Goal: Task Accomplishment & Management: Use online tool/utility

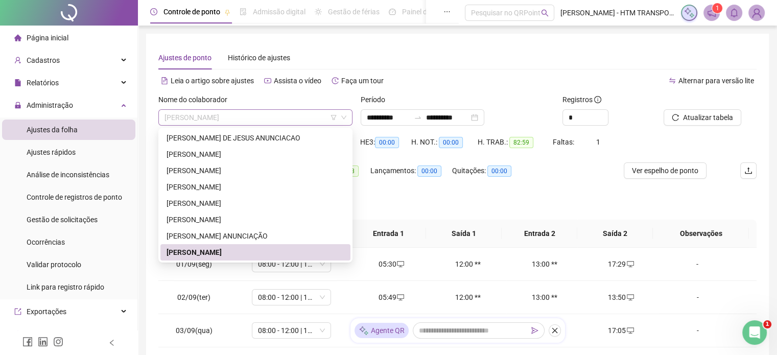
click at [298, 112] on span "[PERSON_NAME]" at bounding box center [255, 117] width 182 height 15
click at [198, 205] on div "[PERSON_NAME]" at bounding box center [256, 203] width 178 height 11
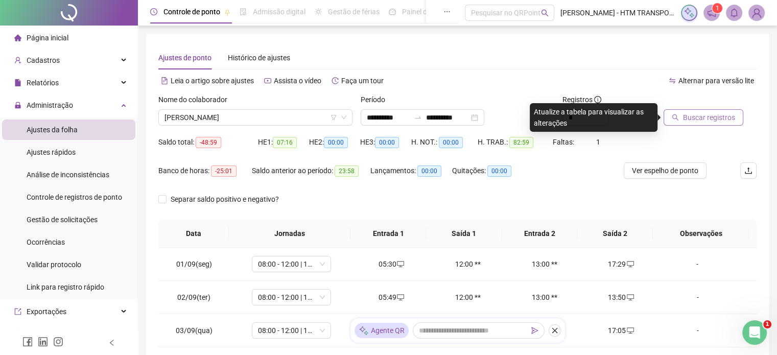
click at [717, 125] on button "Buscar registros" at bounding box center [704, 117] width 80 height 16
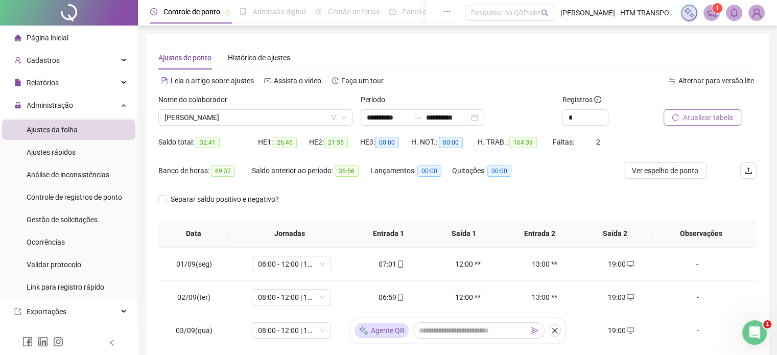
click at [706, 116] on span "Atualizar tabela" at bounding box center [708, 117] width 50 height 11
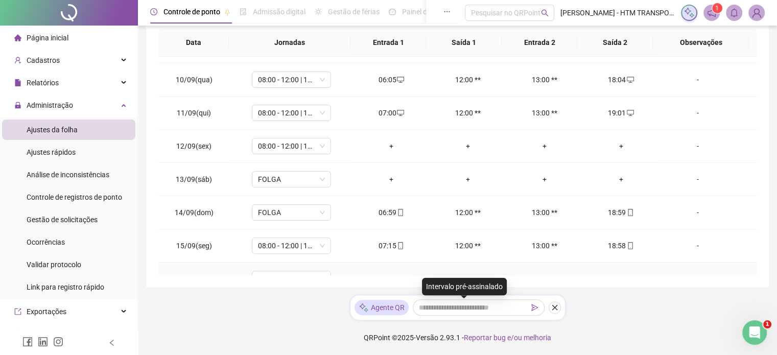
scroll to position [257, 0]
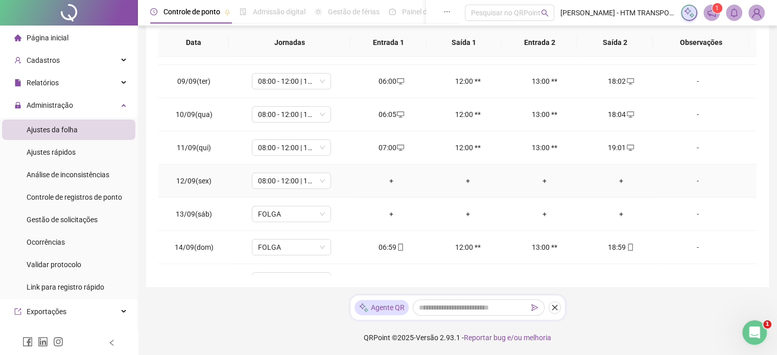
click at [389, 173] on td "+" at bounding box center [391, 180] width 77 height 33
click at [389, 179] on div "+" at bounding box center [391, 180] width 60 height 11
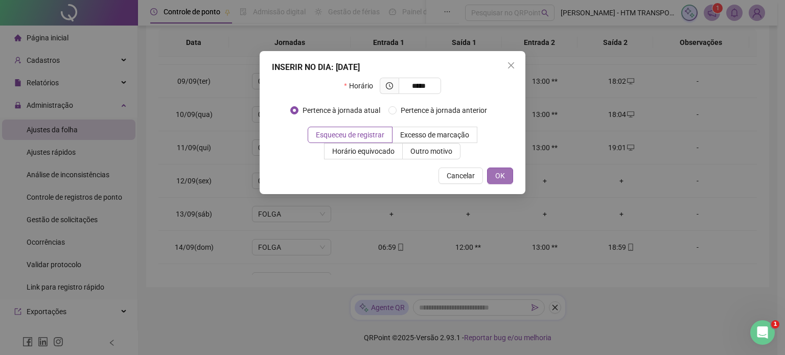
type input "*****"
click at [495, 179] on span "OK" at bounding box center [500, 175] width 10 height 11
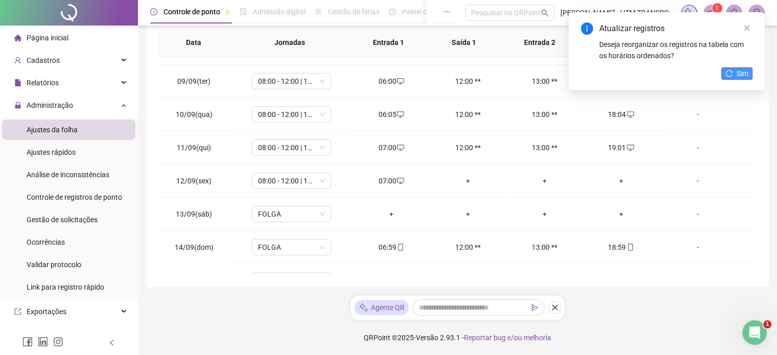
click at [733, 70] on button "Sim" at bounding box center [736, 73] width 31 height 12
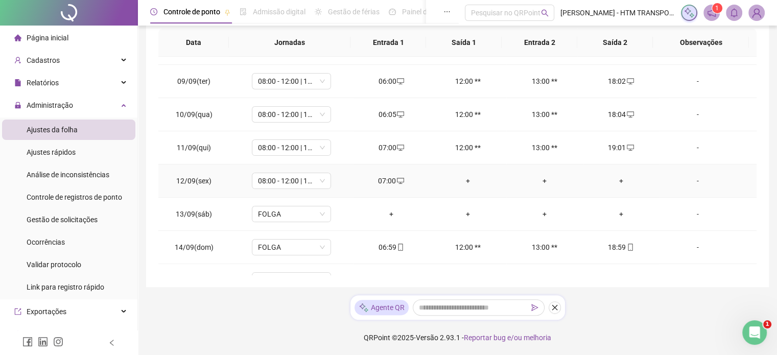
click at [615, 181] on div "+" at bounding box center [621, 180] width 60 height 11
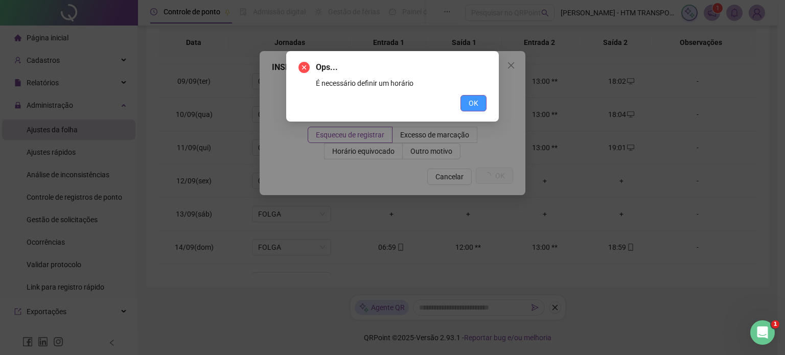
click at [467, 103] on button "OK" at bounding box center [473, 103] width 26 height 16
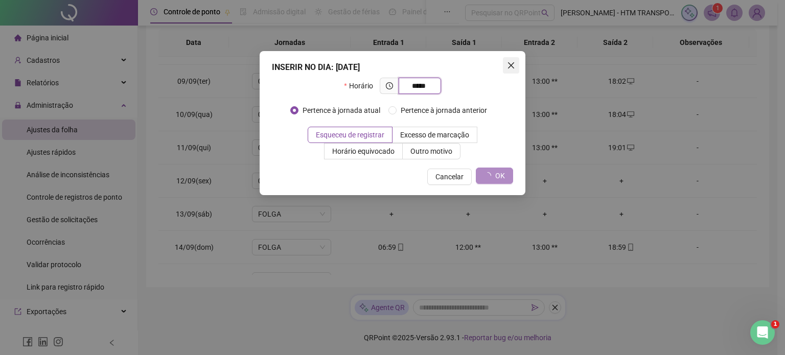
type input "*****"
click at [515, 60] on button "Close" at bounding box center [511, 65] width 16 height 16
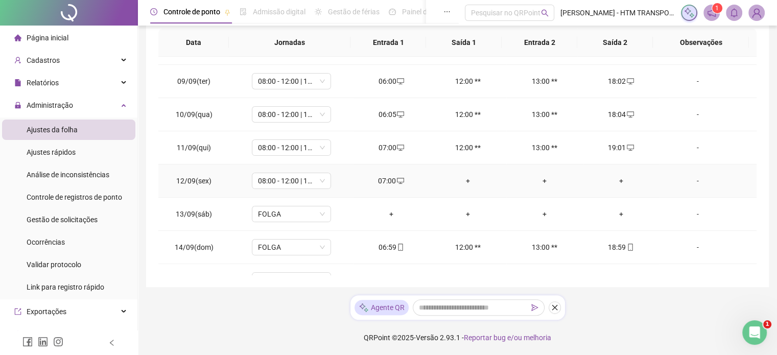
click at [615, 179] on div "+" at bounding box center [621, 180] width 60 height 11
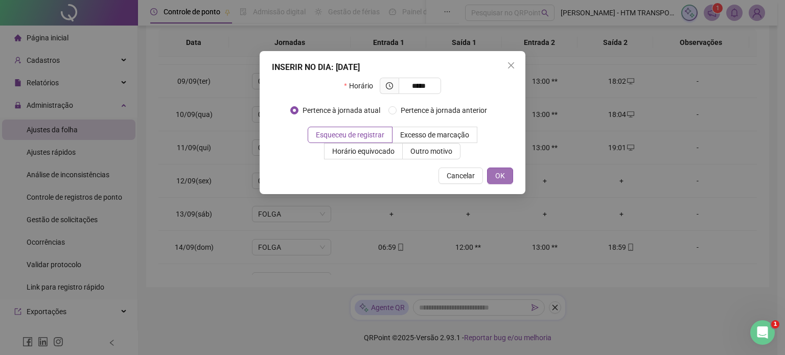
type input "*****"
click at [501, 176] on span "OK" at bounding box center [500, 175] width 10 height 11
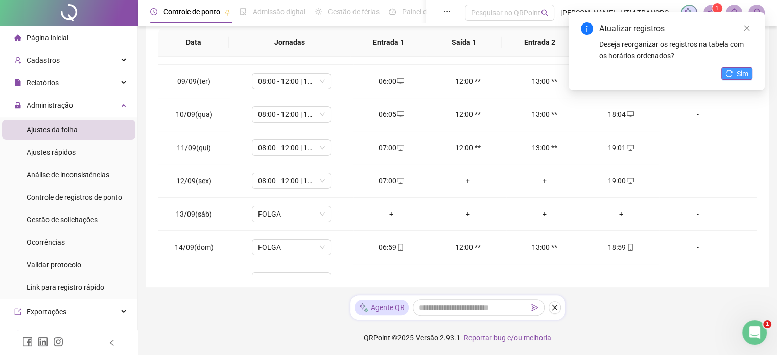
click at [732, 76] on icon "reload" at bounding box center [728, 73] width 7 height 7
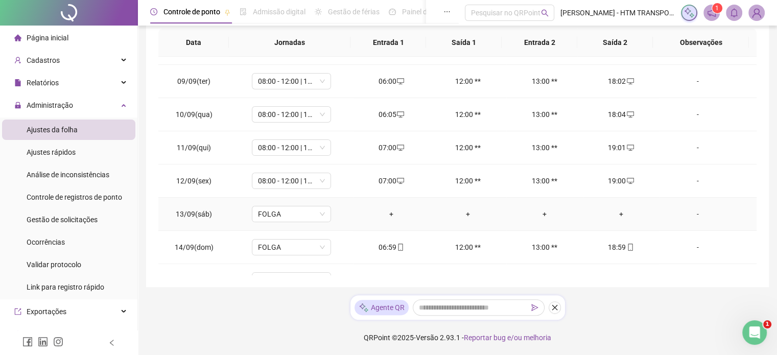
click at [388, 210] on div "+" at bounding box center [391, 213] width 60 height 11
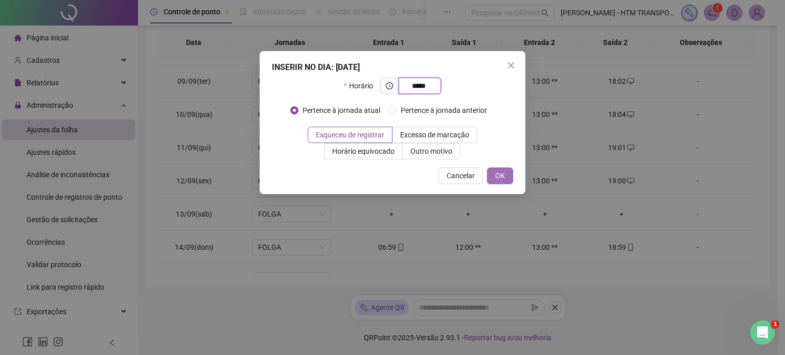
type input "*****"
click at [509, 182] on button "OK" at bounding box center [500, 176] width 26 height 16
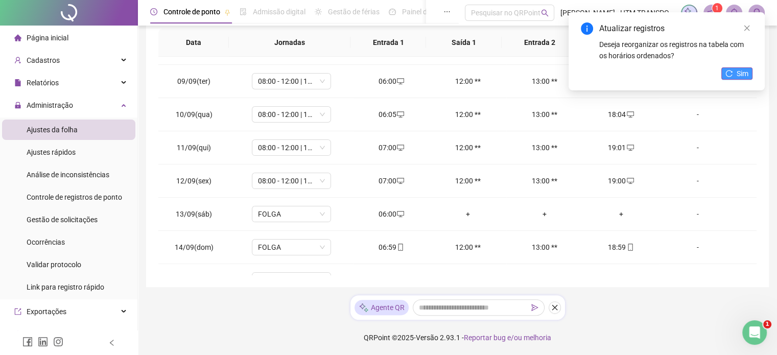
click at [730, 74] on icon "reload" at bounding box center [728, 73] width 7 height 7
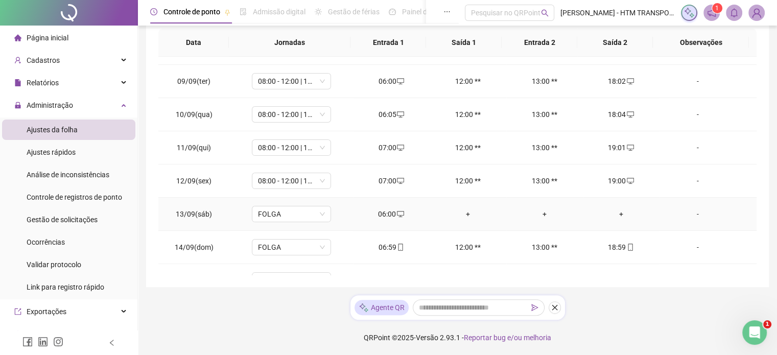
click at [614, 215] on div "+" at bounding box center [621, 213] width 60 height 11
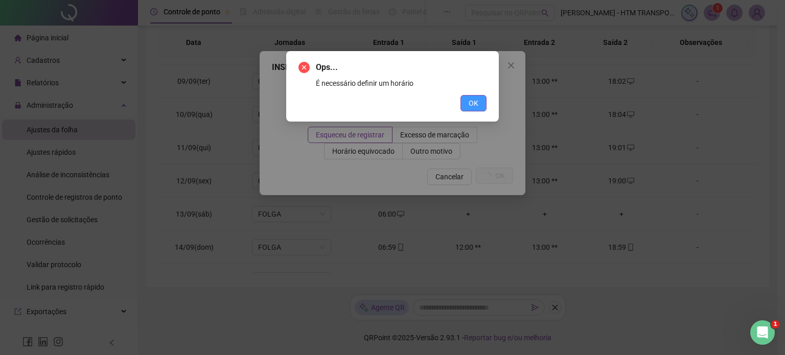
click at [478, 95] on button "OK" at bounding box center [473, 103] width 26 height 16
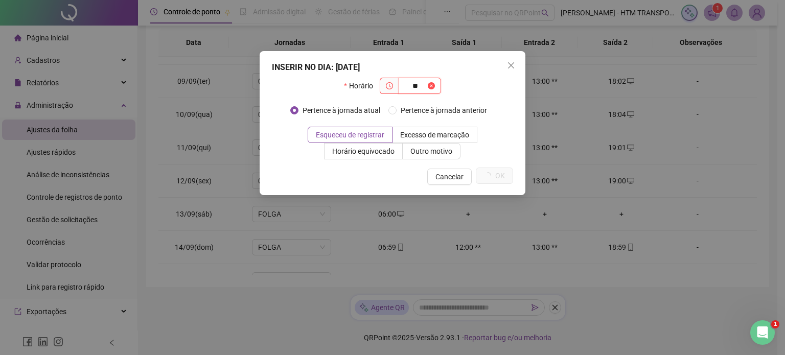
drag, startPoint x: 419, startPoint y: 83, endPoint x: 398, endPoint y: 87, distance: 21.9
click at [398, 87] on span "**" at bounding box center [410, 86] width 61 height 16
type input "*****"
click at [504, 178] on span "OK" at bounding box center [500, 175] width 10 height 11
click at [511, 67] on icon "close" at bounding box center [511, 65] width 8 height 8
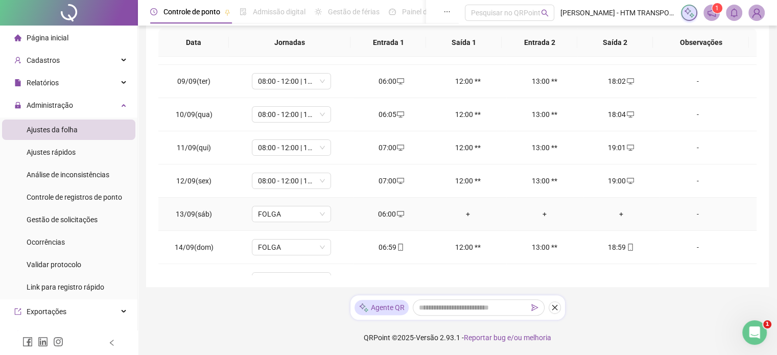
click at [613, 209] on div "+" at bounding box center [621, 213] width 60 height 11
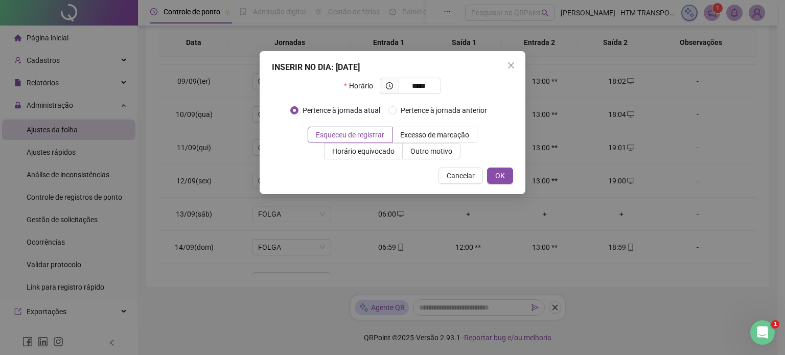
type input "*****"
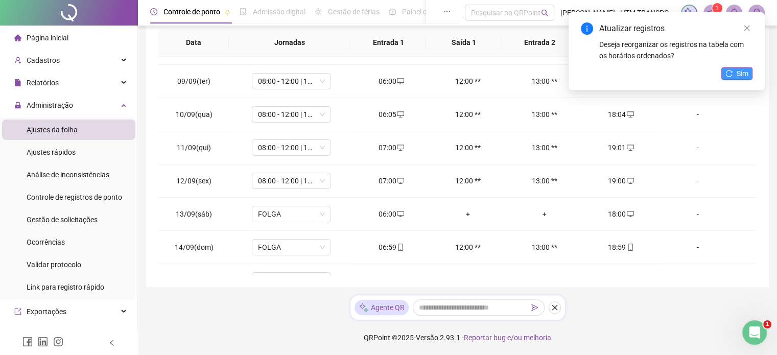
click at [734, 77] on button "Sim" at bounding box center [736, 73] width 31 height 12
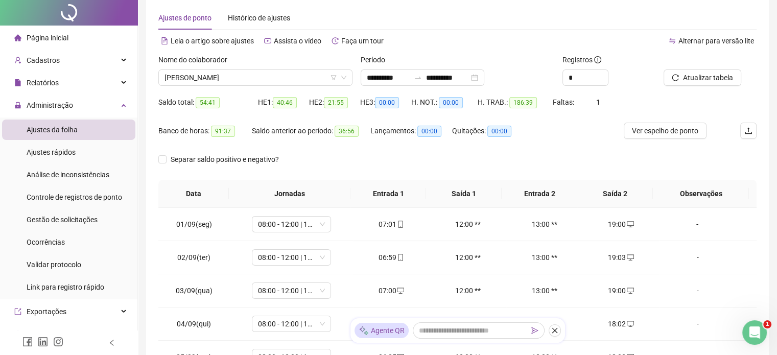
scroll to position [0, 0]
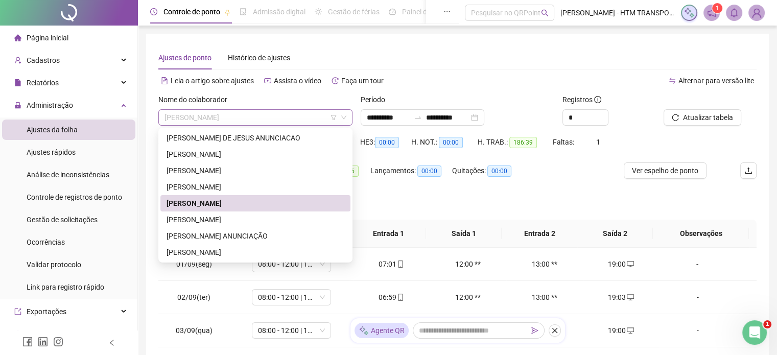
click at [298, 117] on span "[PERSON_NAME]" at bounding box center [255, 117] width 182 height 15
click at [188, 191] on div "[PERSON_NAME]" at bounding box center [256, 186] width 178 height 11
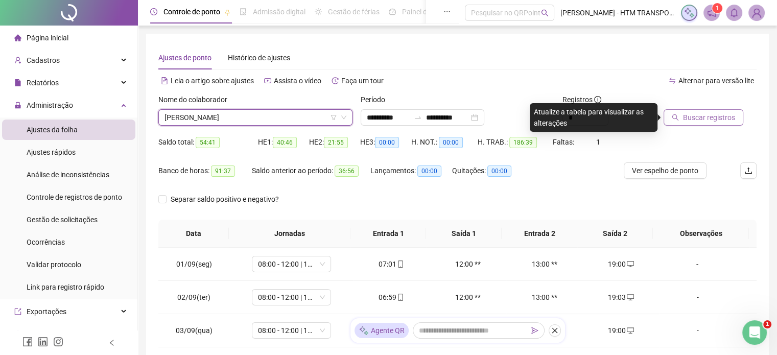
click at [717, 120] on span "Buscar registros" at bounding box center [709, 117] width 52 height 11
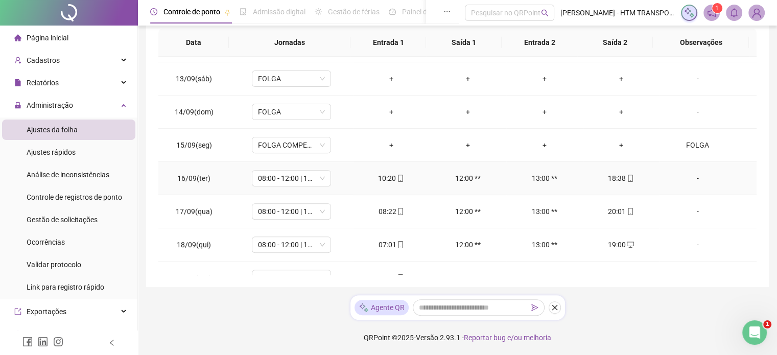
scroll to position [411, 0]
